Goal: Information Seeking & Learning: Learn about a topic

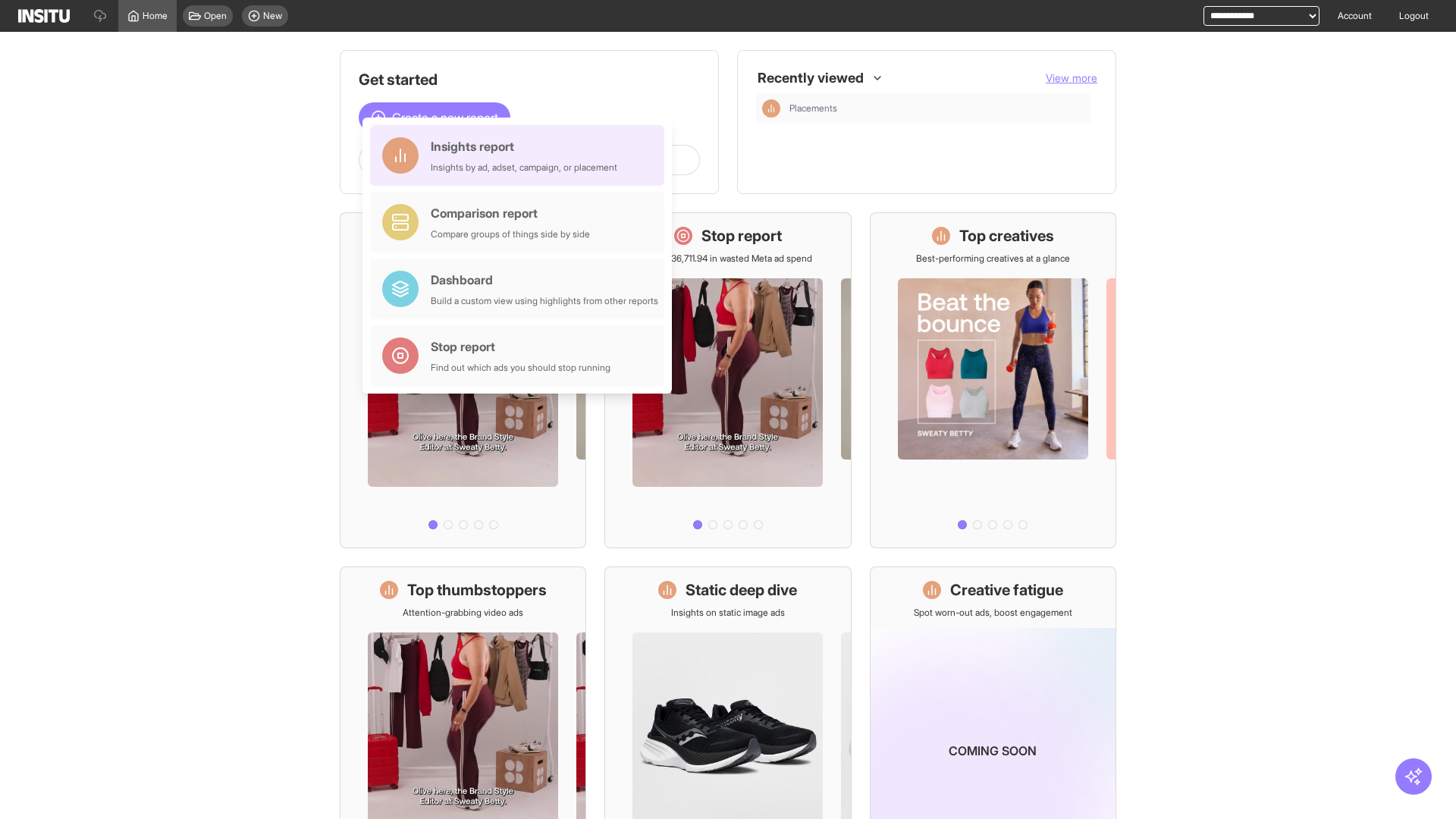
click at [521, 155] on div "Insights report Insights by ad, adset, campaign, or placement" at bounding box center [524, 156] width 186 height 37
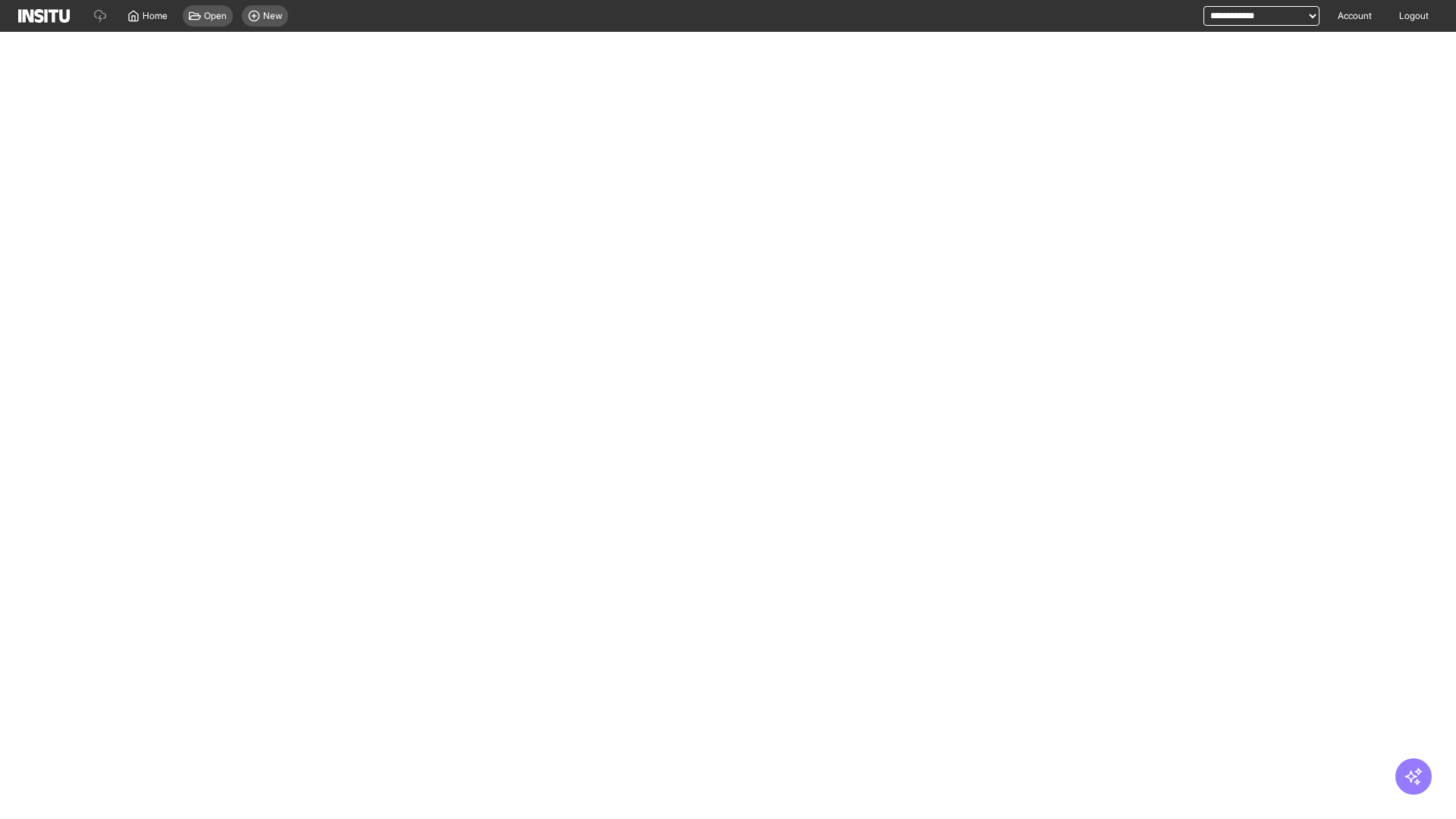
select select "**"
